Goal: Ask a question: Seek information or help from site administrators or community

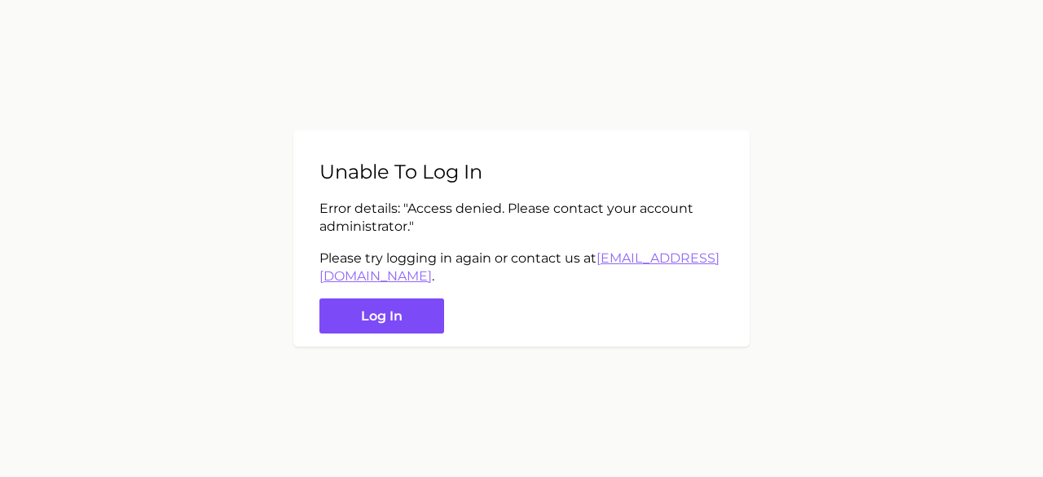
click at [411, 316] on button "Log in" at bounding box center [381, 315] width 125 height 35
click at [394, 314] on button "Log in" at bounding box center [381, 315] width 125 height 35
click at [394, 317] on button "Log in" at bounding box center [381, 315] width 125 height 35
click at [435, 276] on link "[EMAIL_ADDRESS][DOMAIN_NAME]" at bounding box center [519, 266] width 400 height 33
click at [406, 308] on button "Log in" at bounding box center [381, 315] width 125 height 35
